Goal: Feedback & Contribution: Submit feedback/report problem

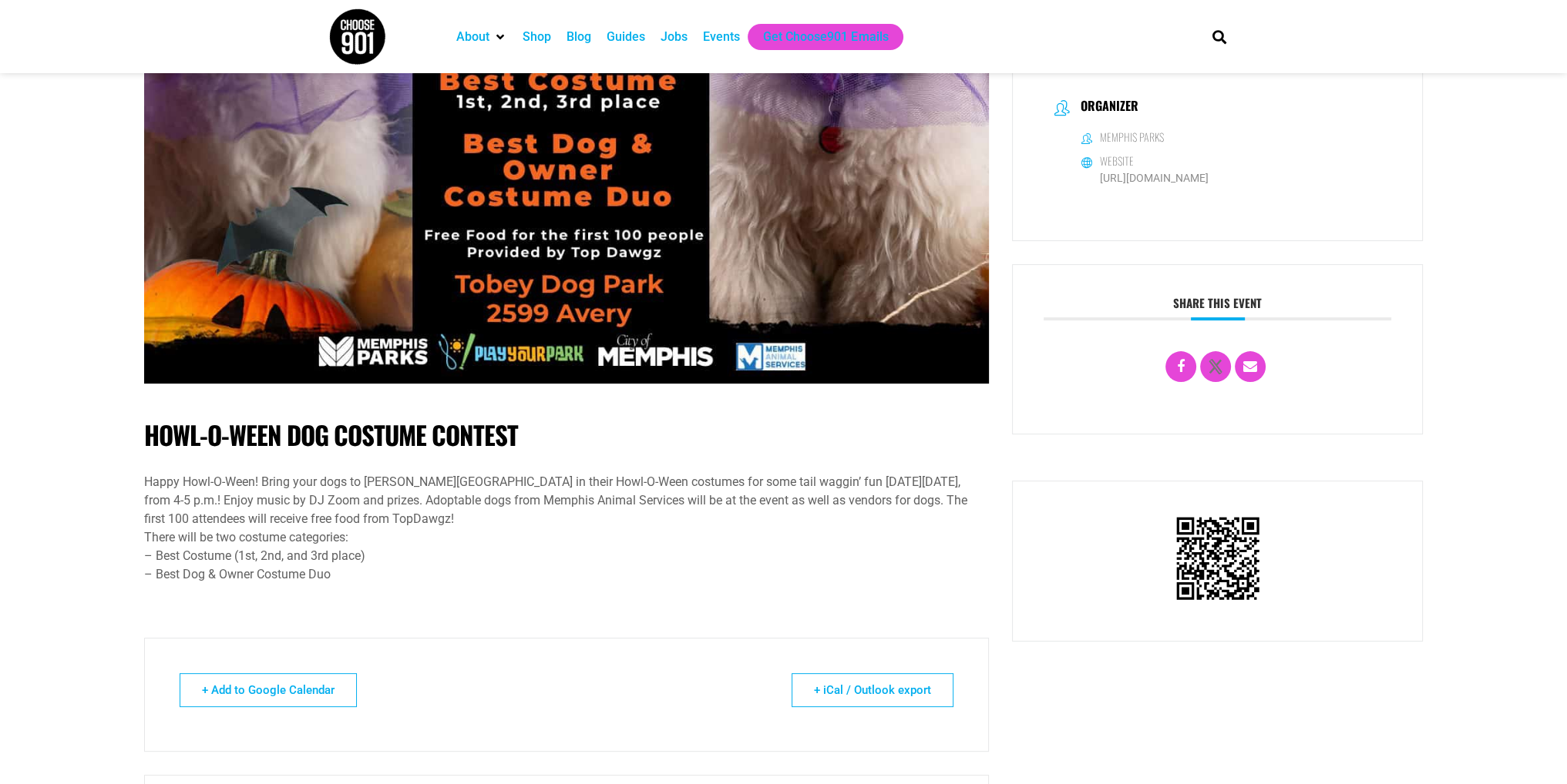
scroll to position [231, 0]
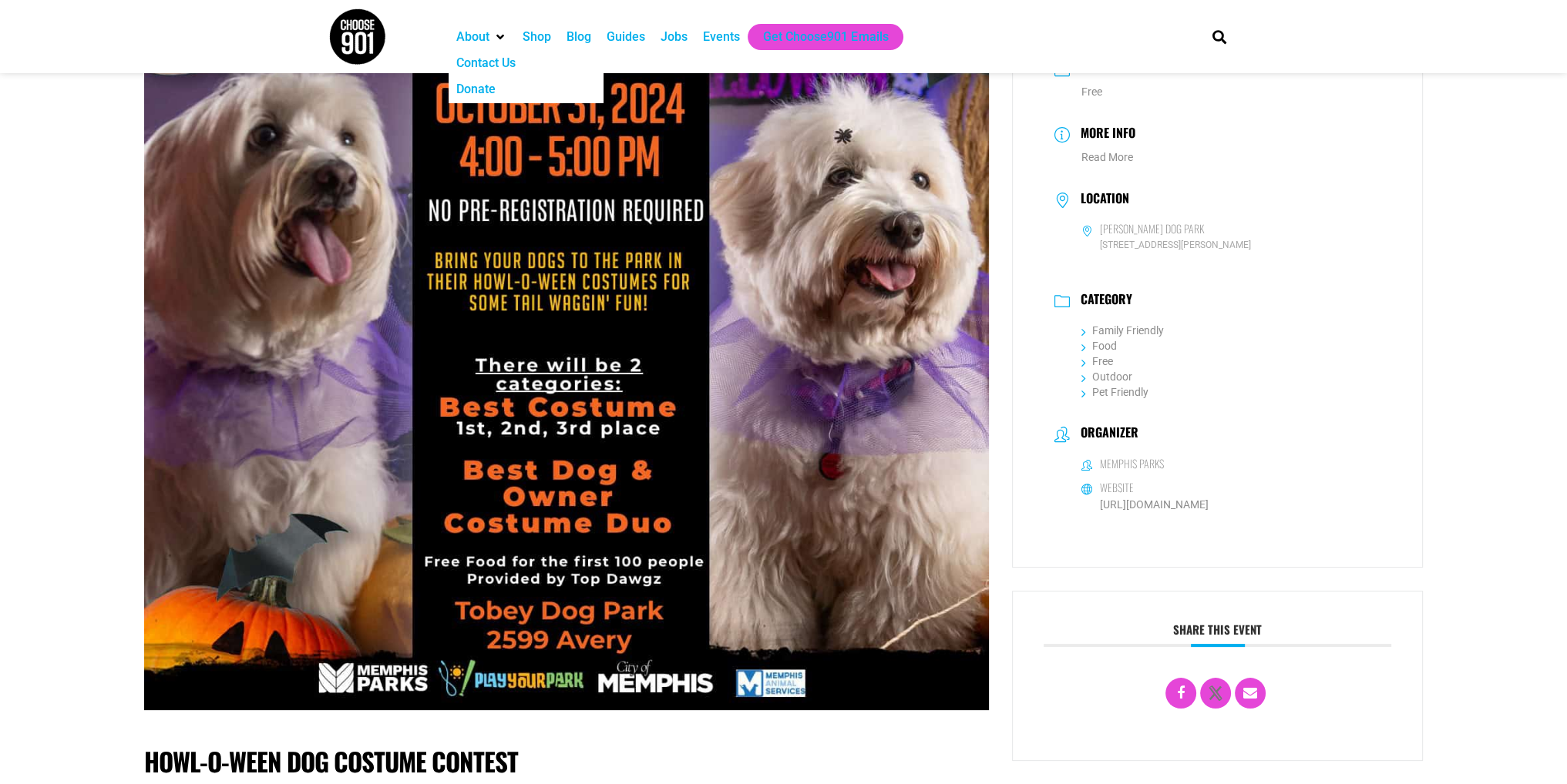
click at [496, 55] on div "Contact Us" at bounding box center [486, 62] width 60 height 18
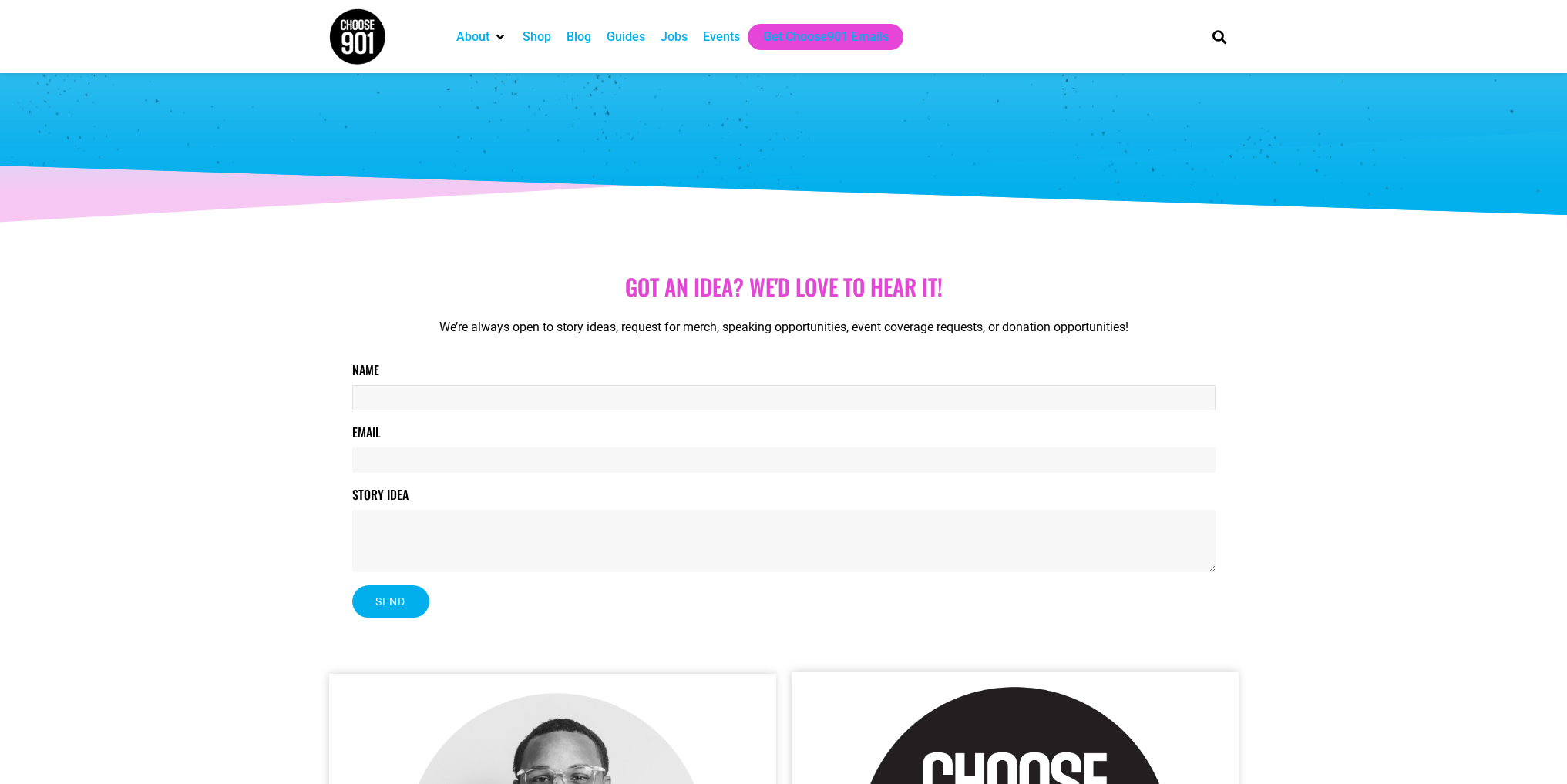
click at [376, 402] on input "Name" at bounding box center [784, 397] width 863 height 25
type input "[PERSON_NAME]"
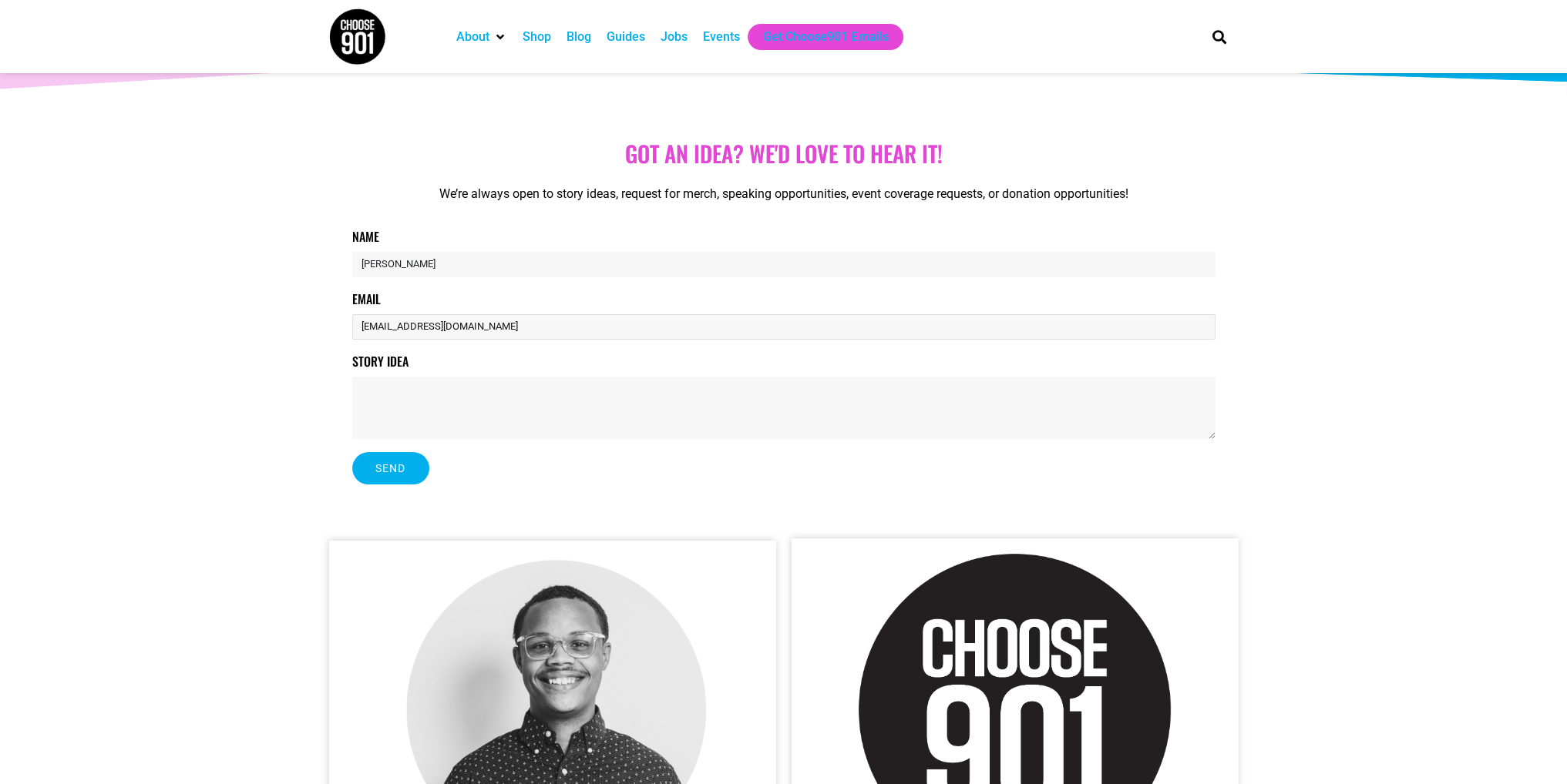
scroll to position [77, 0]
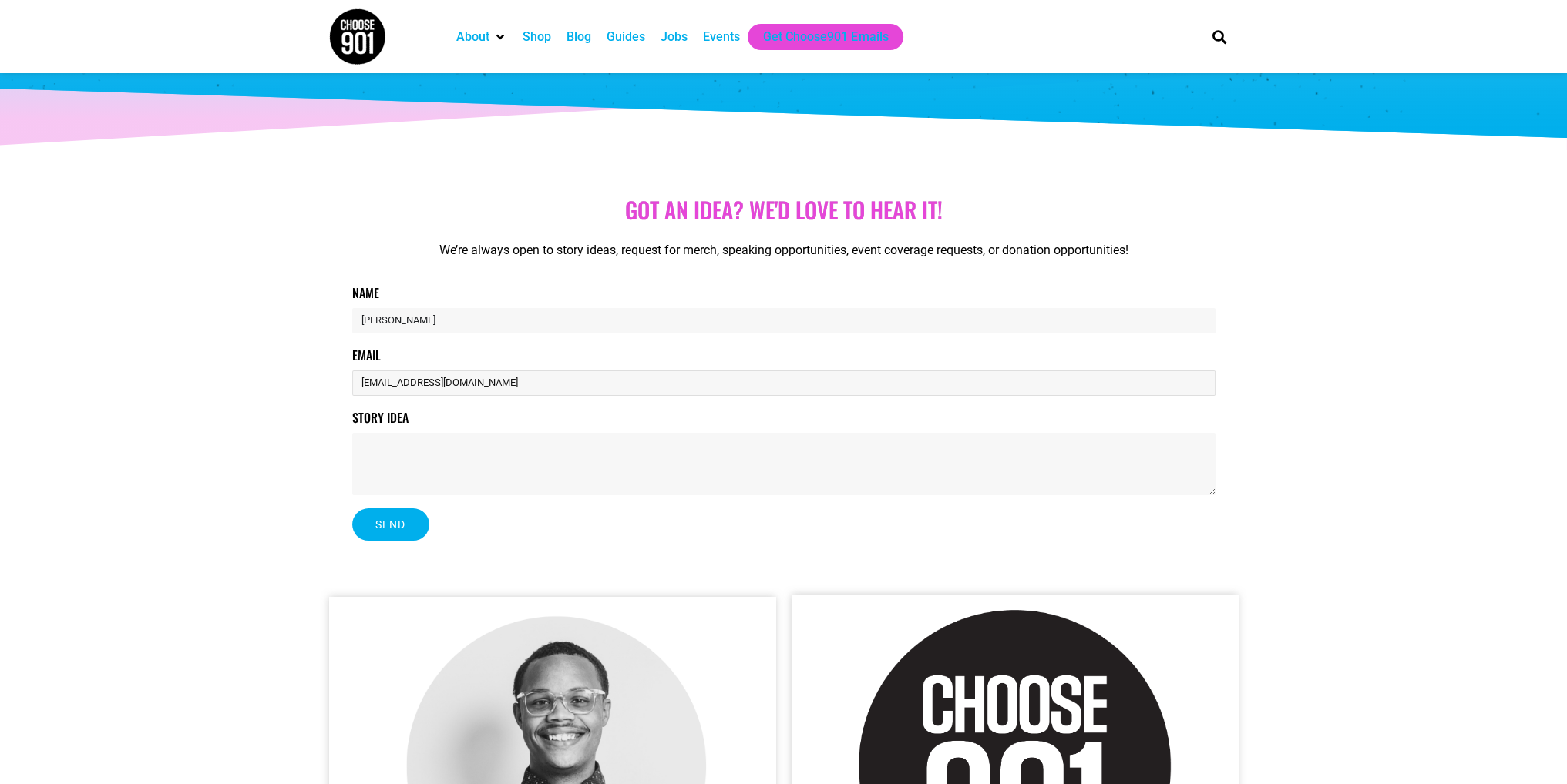
type input "[EMAIL_ADDRESS][DOMAIN_NAME]"
drag, startPoint x: 464, startPoint y: 459, endPoint x: 0, endPoint y: 386, distance: 469.7
click at [445, 449] on textarea "Story Idea" at bounding box center [784, 464] width 863 height 62
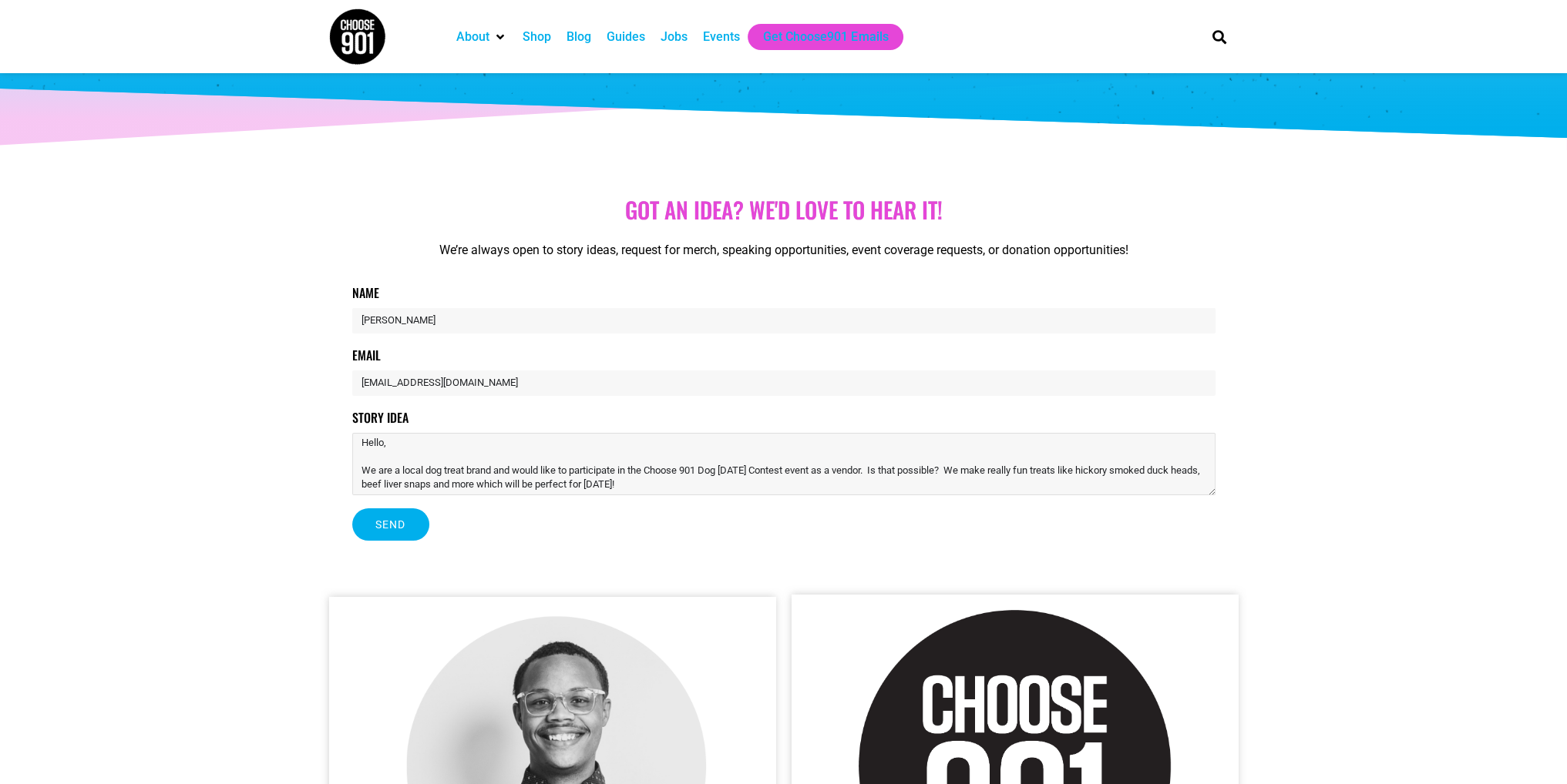
scroll to position [24, 0]
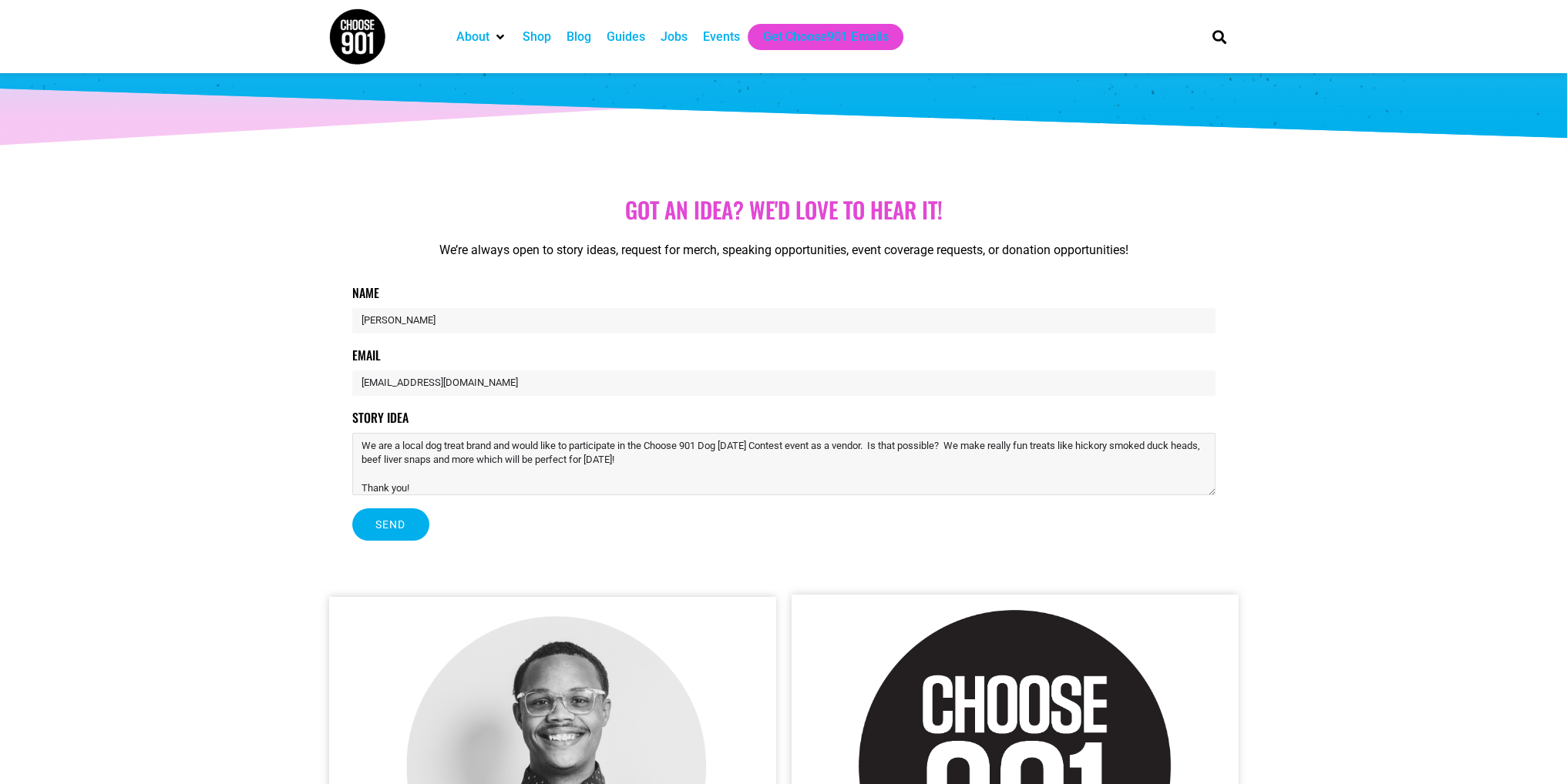
type textarea "Hello, We are a local dog treat brand and would like to participate in the Choo…"
click at [418, 532] on button "Send" at bounding box center [390, 524] width 77 height 32
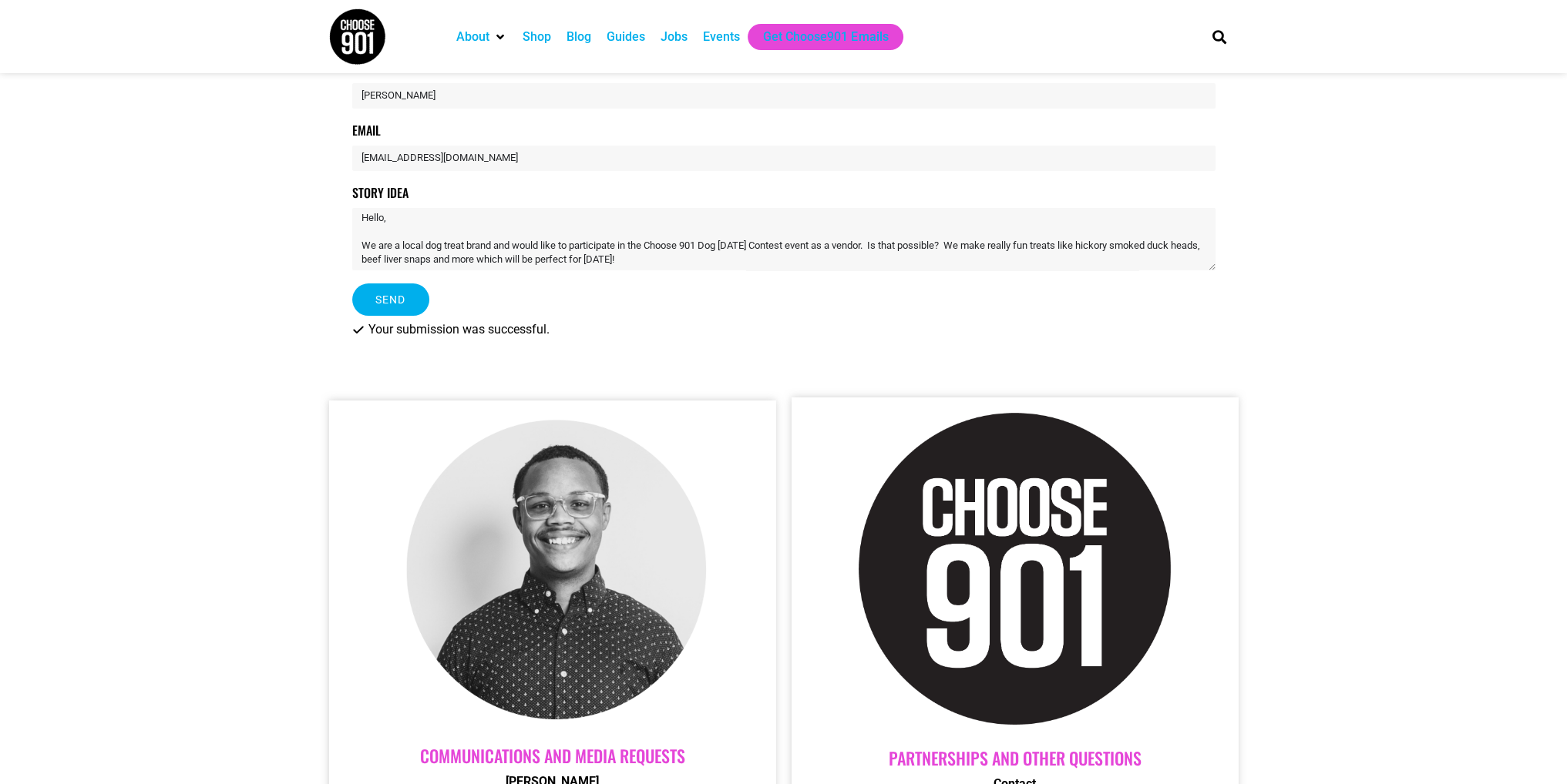
scroll to position [0, 0]
